Goal: Information Seeking & Learning: Learn about a topic

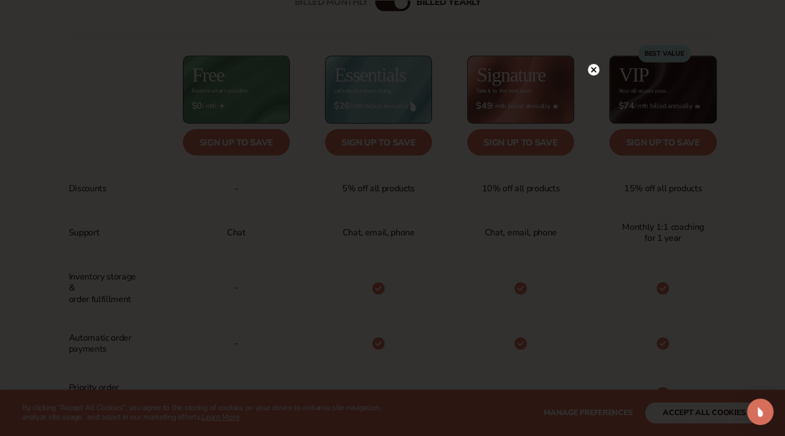
scroll to position [501, 0]
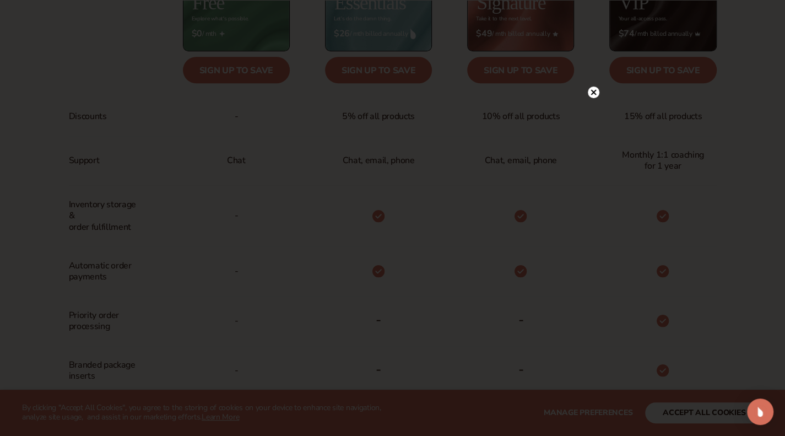
click at [591, 92] on circle at bounding box center [594, 92] width 12 height 12
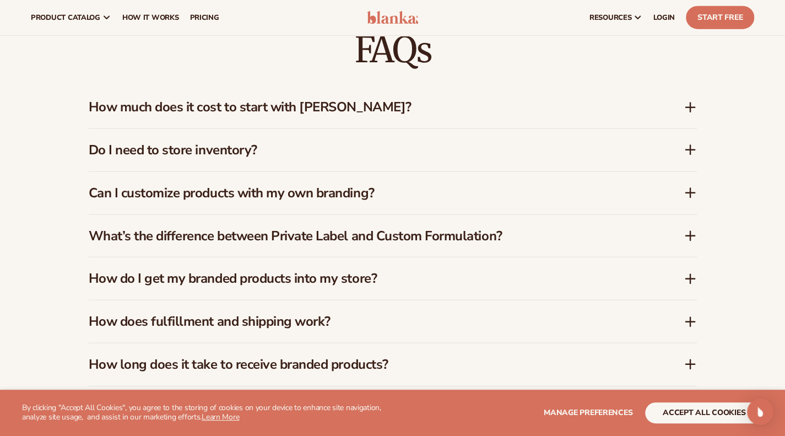
scroll to position [1549, 0]
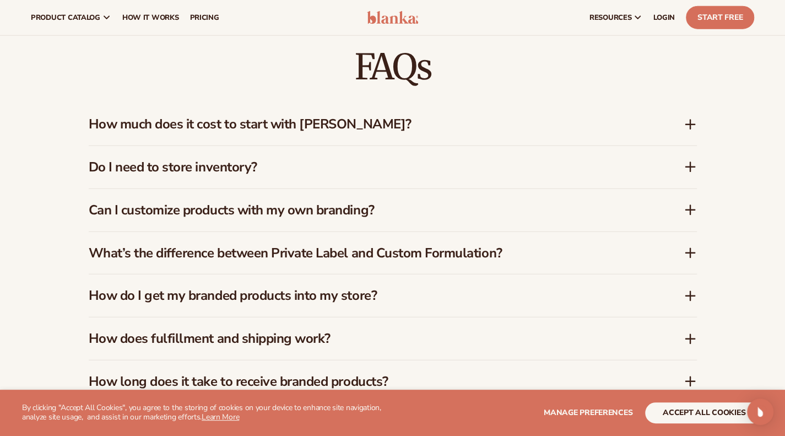
click at [474, 116] on h3 "How much does it cost to start with [PERSON_NAME]?" at bounding box center [370, 124] width 562 height 16
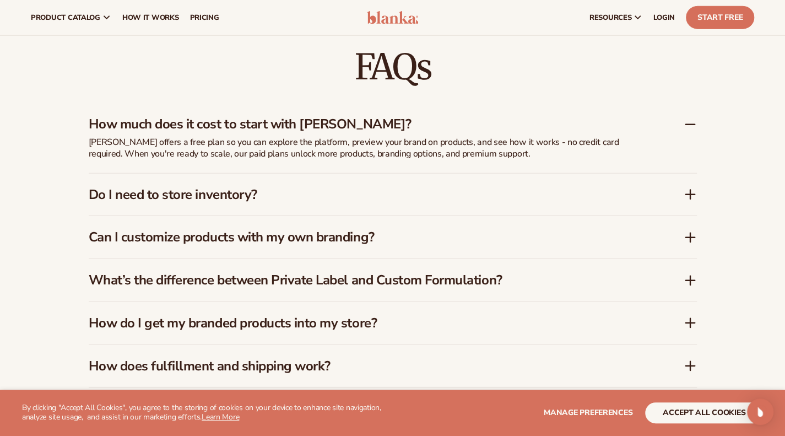
click at [680, 116] on div "How much does it cost to start with [PERSON_NAME]?" at bounding box center [386, 124] width 595 height 16
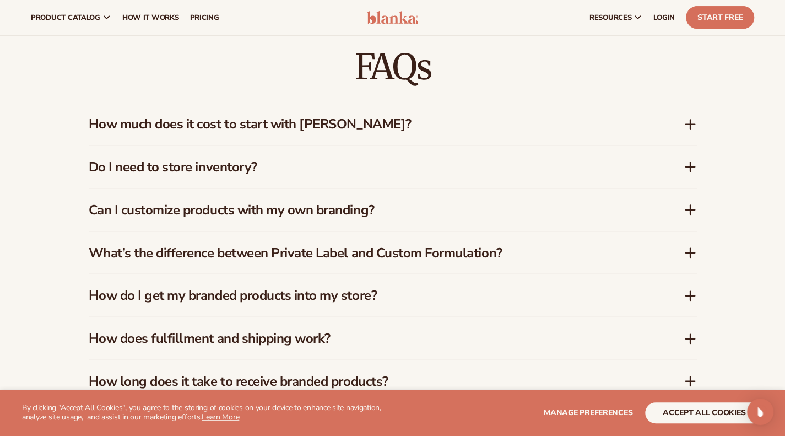
click at [603, 159] on h3 "Do I need to store inventory?" at bounding box center [370, 167] width 562 height 16
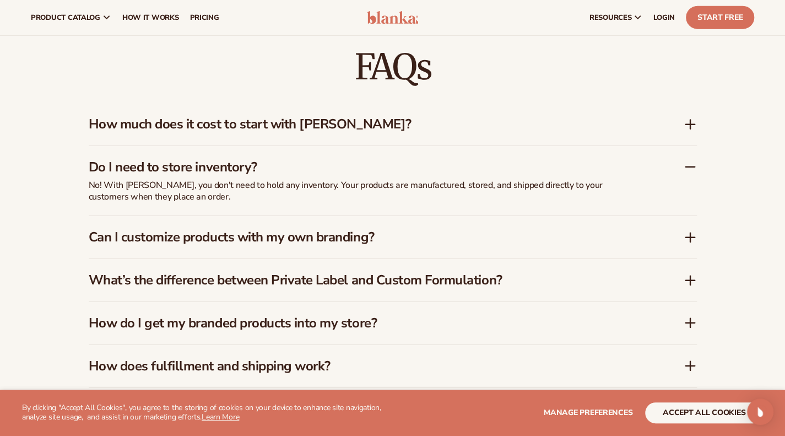
click at [603, 159] on h3 "Do I need to store inventory?" at bounding box center [370, 167] width 562 height 16
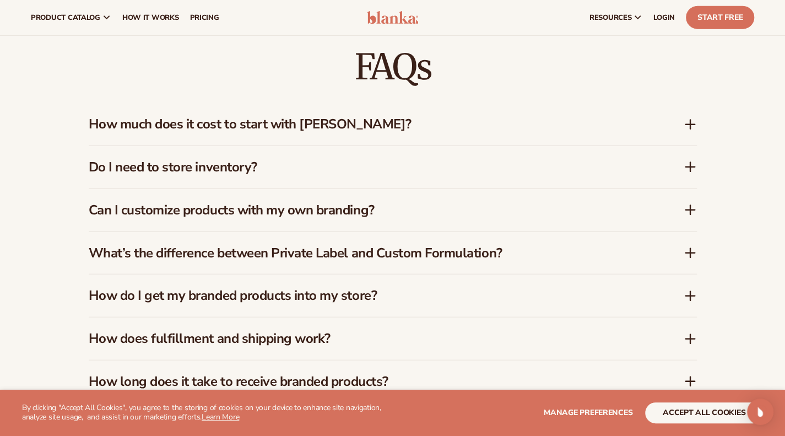
click at [575, 202] on h3 "Can I customize products with my own branding?" at bounding box center [370, 210] width 562 height 16
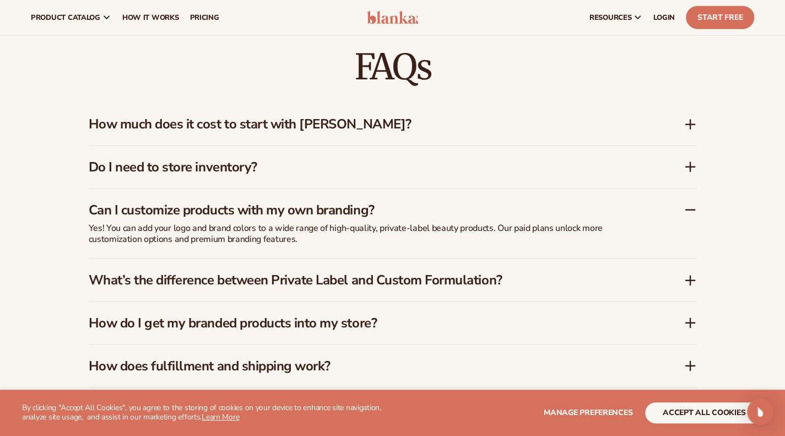
click at [575, 202] on h3 "Can I customize products with my own branding?" at bounding box center [370, 210] width 562 height 16
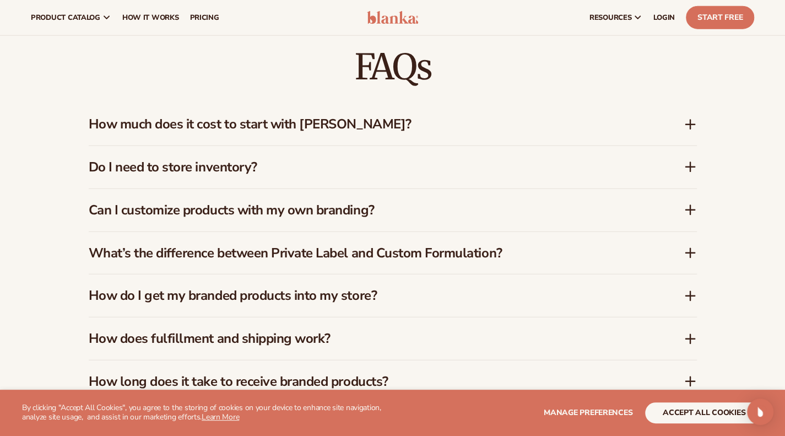
click at [564, 245] on h3 "What’s the difference between Private Label and Custom Formulation?" at bounding box center [370, 253] width 562 height 16
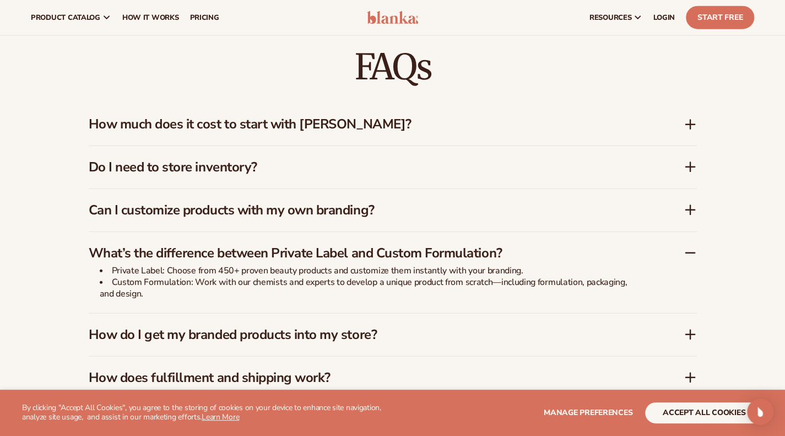
click at [564, 245] on h3 "What’s the difference between Private Label and Custom Formulation?" at bounding box center [370, 253] width 562 height 16
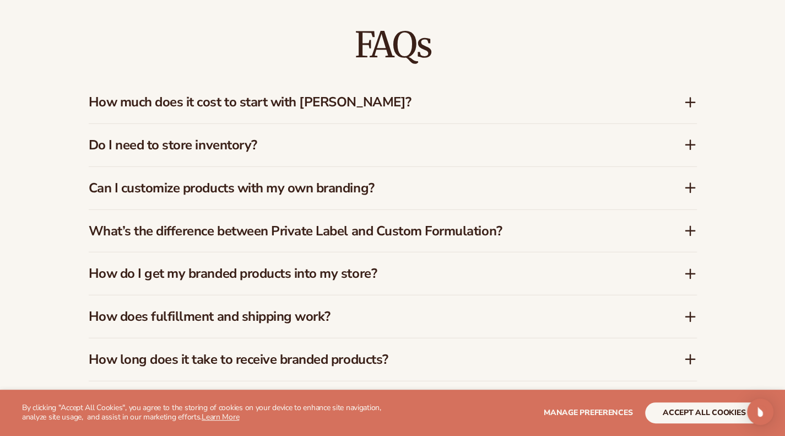
scroll to position [1593, 0]
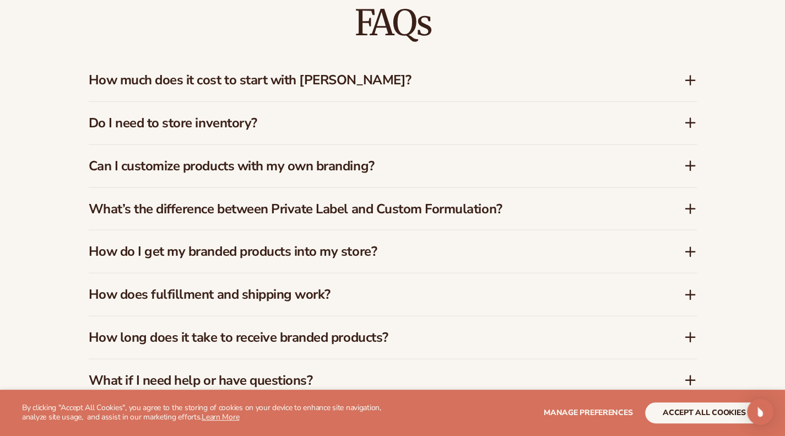
click at [558, 243] on h3 "How do I get my branded products into my store?" at bounding box center [370, 251] width 562 height 16
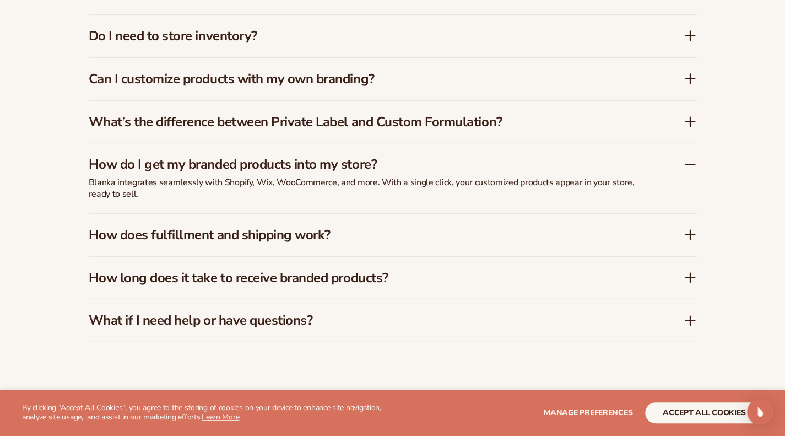
scroll to position [1681, 0]
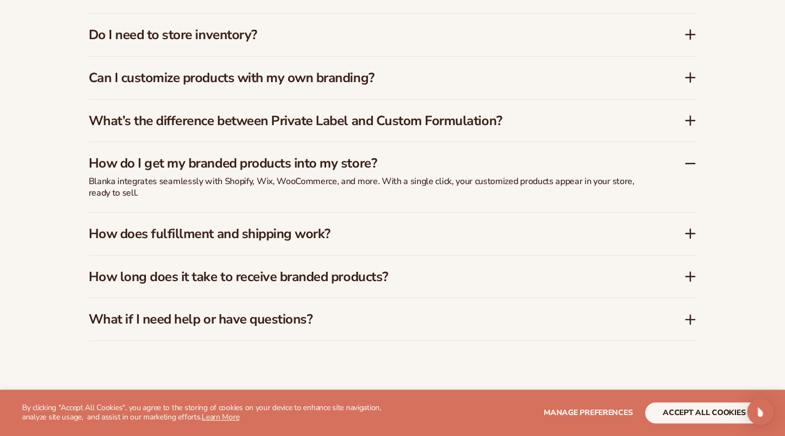
click at [564, 158] on h3 "How do I get my branded products into my store?" at bounding box center [370, 163] width 562 height 16
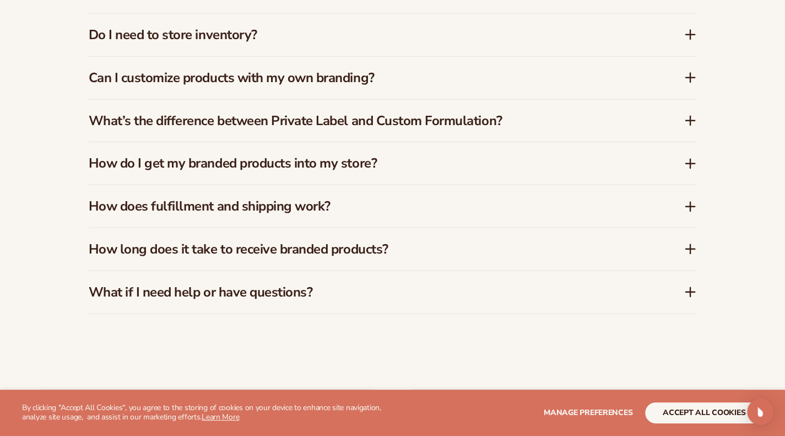
click at [551, 202] on div "How does fulfillment and shipping work?" at bounding box center [393, 206] width 608 height 42
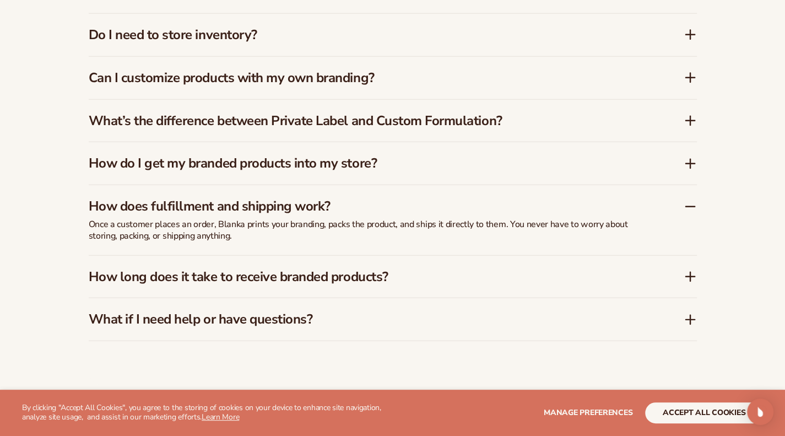
click at [553, 201] on h3 "How does fulfillment and shipping work?" at bounding box center [370, 206] width 562 height 16
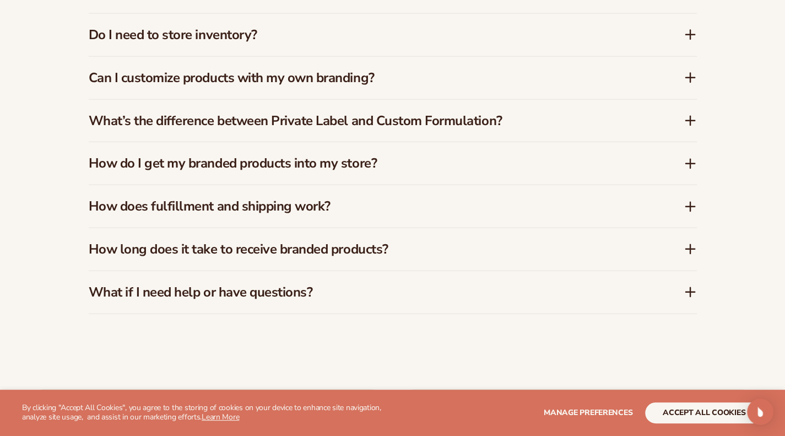
click at [553, 243] on h3 "How long does it take to receive branded products?" at bounding box center [370, 249] width 562 height 16
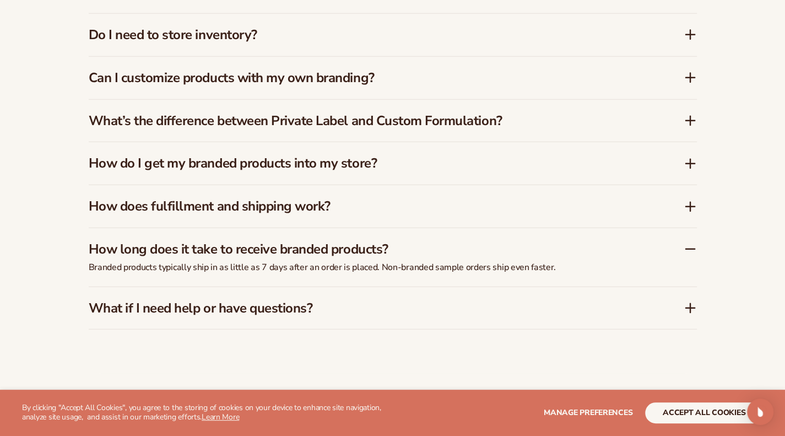
click at [553, 241] on h3 "How long does it take to receive branded products?" at bounding box center [370, 249] width 562 height 16
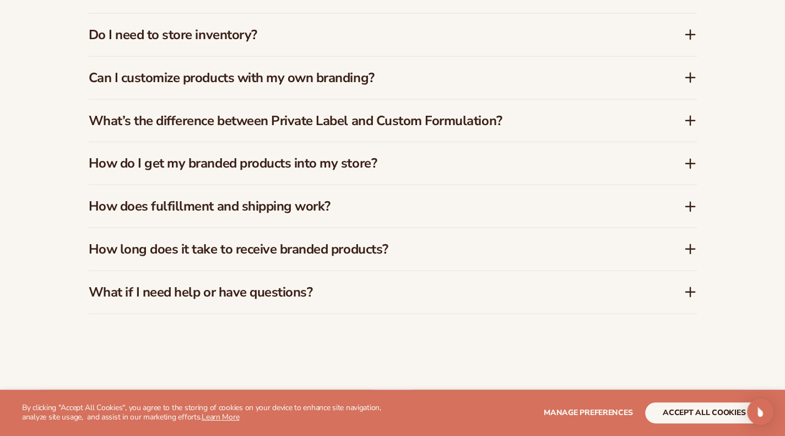
click at [537, 271] on div "What if I need help or have questions?" at bounding box center [393, 292] width 608 height 42
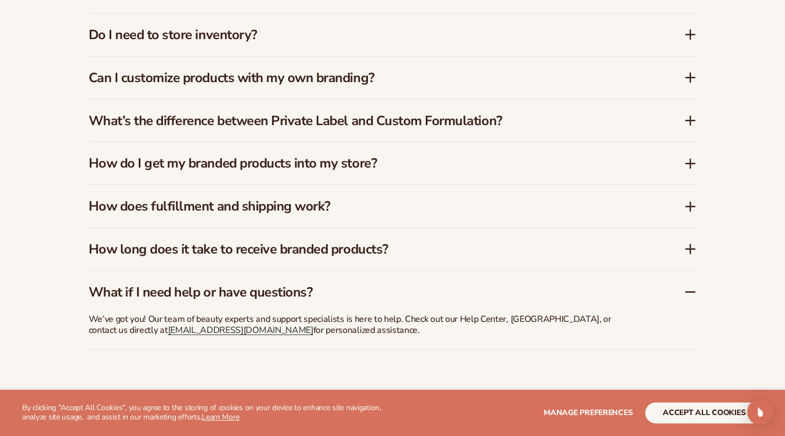
click at [536, 271] on div "What if I need help or have questions?" at bounding box center [393, 288] width 608 height 34
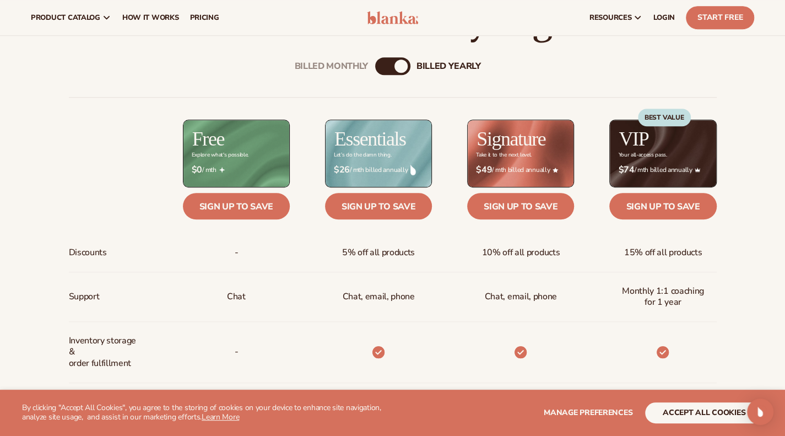
scroll to position [277, 0]
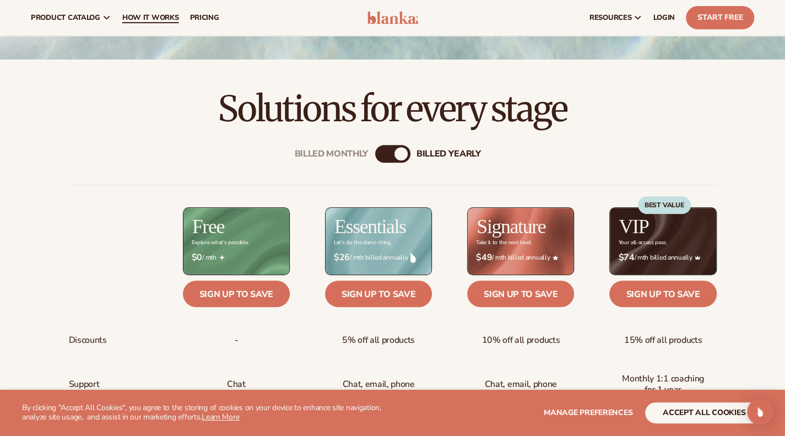
click at [165, 17] on span "How It Works" at bounding box center [150, 17] width 57 height 9
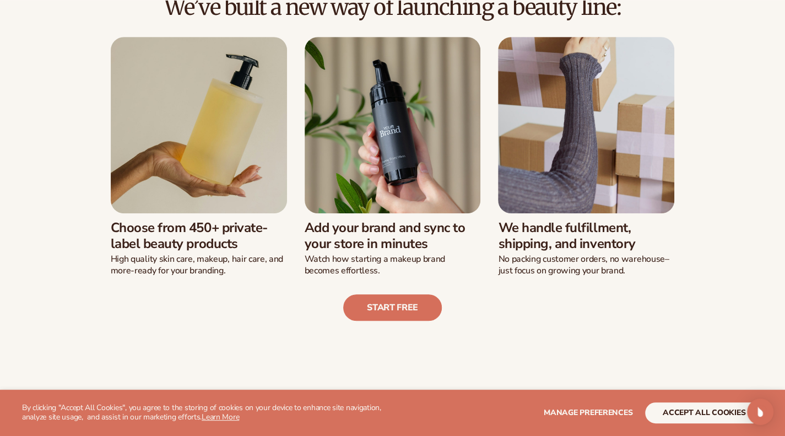
scroll to position [277, 0]
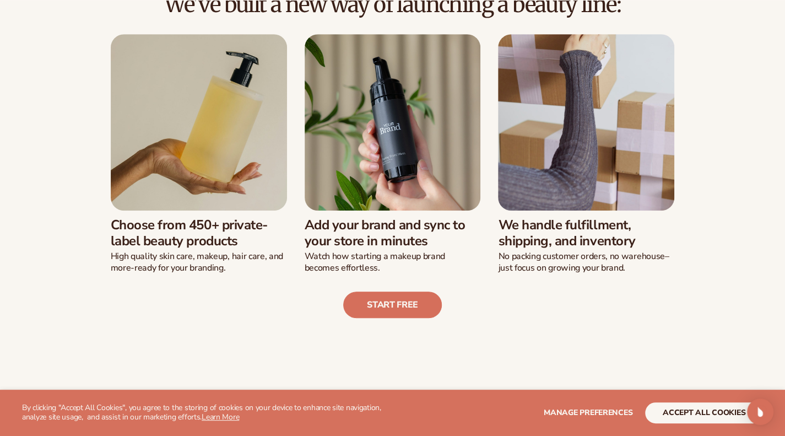
click at [226, 187] on img at bounding box center [199, 122] width 176 height 176
click at [375, 301] on link "Start free" at bounding box center [392, 304] width 99 height 26
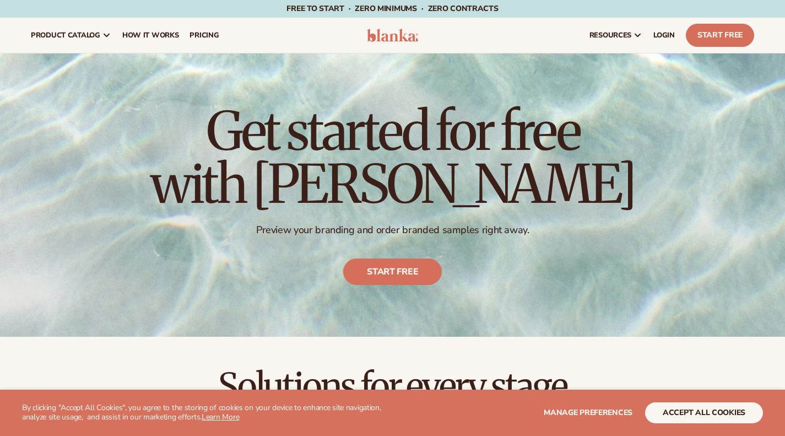
scroll to position [277, 0]
